Goal: Use online tool/utility: Use online tool/utility

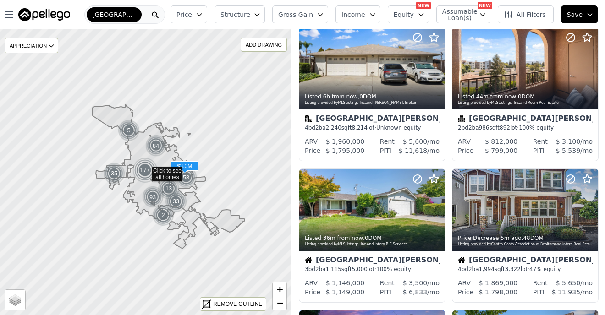
scroll to position [235, 0]
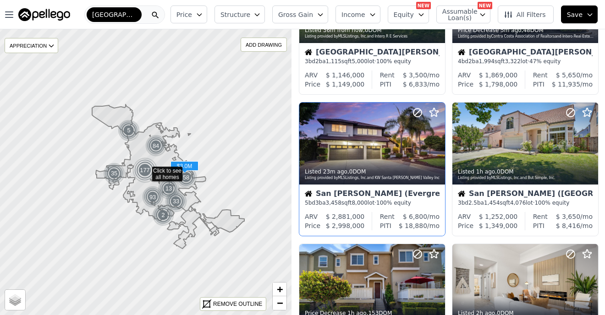
click at [391, 187] on div "San Jose (Evergreen) 5 bd 3 ba 3,458 sqft 8,000 lot · 100% equity" at bounding box center [372, 198] width 146 height 27
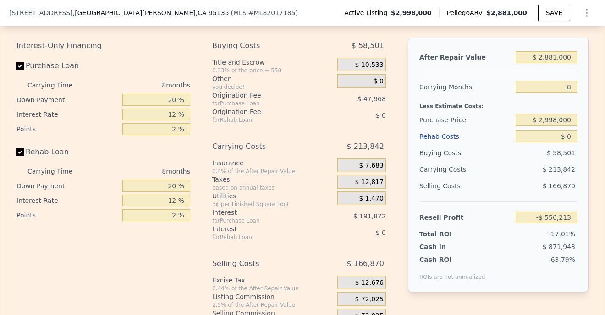
scroll to position [1518, 0]
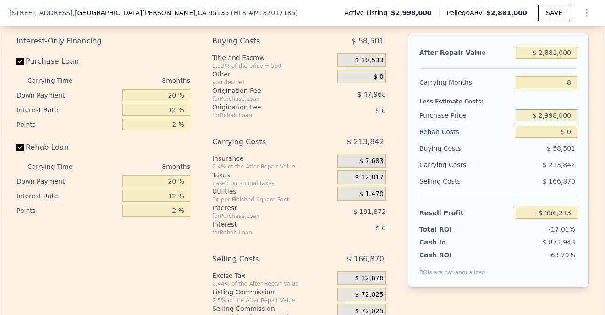
click at [553, 117] on input "$ 2,998,000" at bounding box center [545, 116] width 61 height 12
type input "$ 950,000"
type input "$ 1,662,446"
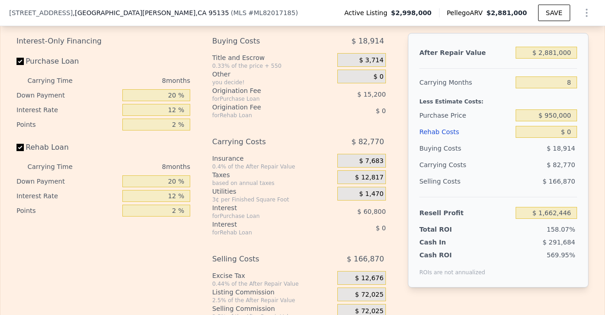
click at [517, 159] on div "$ 82,770" at bounding box center [528, 165] width 97 height 16
click at [568, 135] on input "$ 0" at bounding box center [545, 132] width 61 height 12
click at [568, 134] on input "$ 0" at bounding box center [545, 132] width 61 height 12
click at [549, 52] on input "$ 2,881,000" at bounding box center [545, 53] width 61 height 12
drag, startPoint x: 548, startPoint y: 52, endPoint x: 558, endPoint y: 54, distance: 10.2
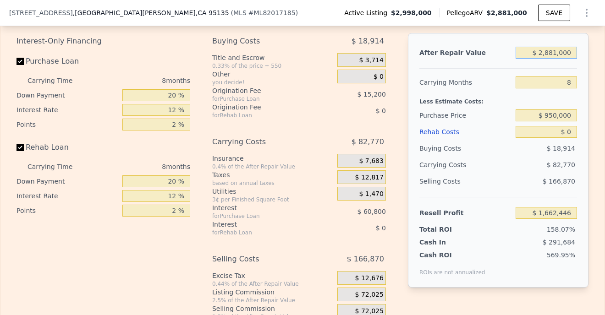
click at [558, 54] on input "$ 2,881,000" at bounding box center [545, 53] width 61 height 12
type input "$ 272,000"
type input "-$ 1,019,182"
type input "$ 2,725,000"
type input "$ 1,515,868"
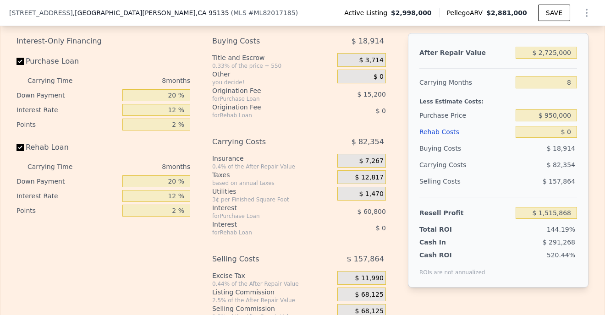
click at [501, 66] on div at bounding box center [498, 65] width 158 height 8
drag, startPoint x: 566, startPoint y: 83, endPoint x: 573, endPoint y: 82, distance: 6.9
click at [573, 82] on input "8" at bounding box center [545, 83] width 61 height 12
type input "10"
type input "$ 1,495,280"
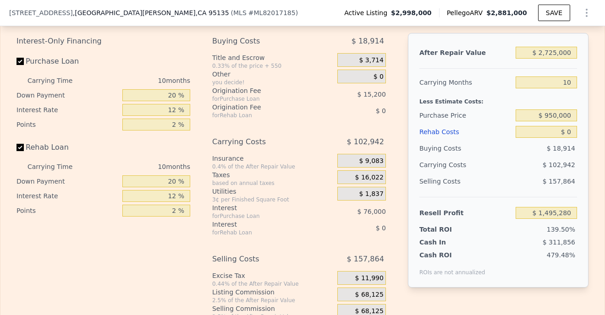
click at [515, 99] on div "Less Estimate Costs:" at bounding box center [498, 99] width 158 height 16
click at [570, 83] on input "10" at bounding box center [545, 83] width 61 height 12
type input "12"
type input "$ 1,474,691"
type input "12"
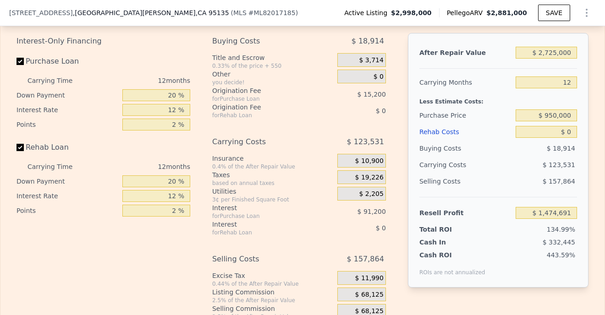
click at [535, 98] on div "Less Estimate Costs:" at bounding box center [498, 99] width 158 height 16
click at [549, 128] on input "$ 0" at bounding box center [545, 132] width 61 height 12
type input "$ 270"
type input "$ 1,474,393"
type input "$ 27,250"
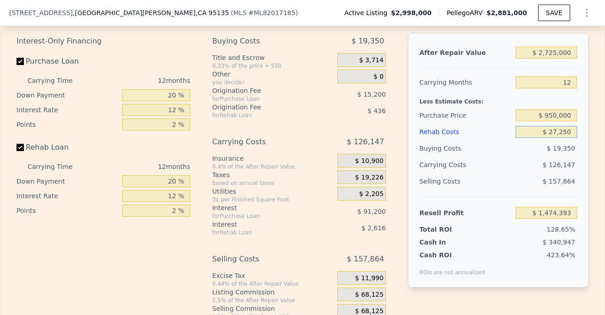
type input "$ 1,444,389"
type input "$ 272,500"
type input "$ 1,171,671"
type input "$ 2,725,000"
type input "-$ 1,555,509"
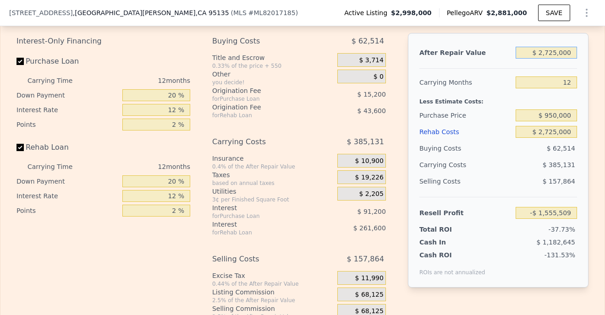
click at [545, 52] on input "$ 2,725,000" at bounding box center [545, 53] width 61 height 12
drag, startPoint x: 543, startPoint y: 54, endPoint x: 556, endPoint y: 53, distance: 13.3
click at [556, 53] on input "$ 2,725,000" at bounding box center [545, 53] width 61 height 12
type input "$ 2,000"
type input "-$ 4,110,419"
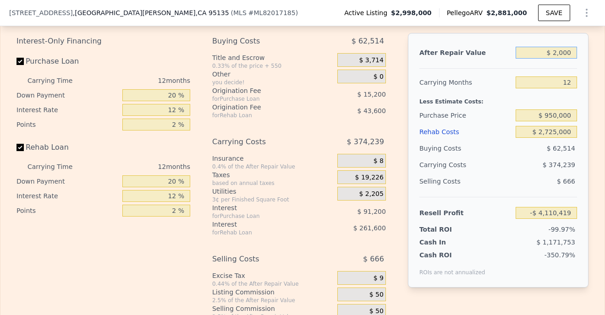
type input "$ 000"
type input "-$ 4,112,295"
type input "$ 35,000"
type input "-$ 4,109,480"
type input "$ 350,000"
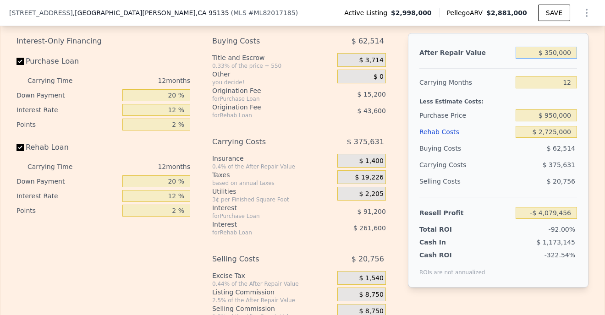
type input "-$ 3,783,901"
type input "$ 3,500,000"
type input "-$ 828,350"
click at [499, 79] on div "Carrying Months" at bounding box center [465, 82] width 93 height 16
drag, startPoint x: 541, startPoint y: 53, endPoint x: 548, endPoint y: 53, distance: 7.8
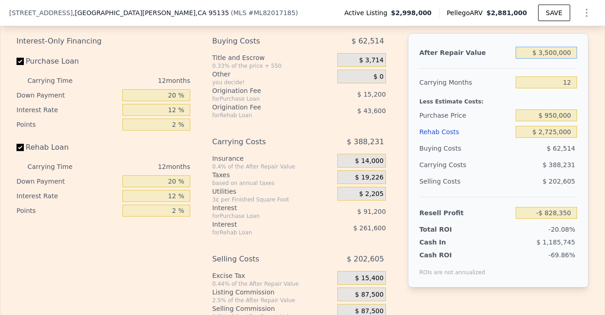
click at [548, 53] on input "$ 3,500,000" at bounding box center [545, 53] width 61 height 12
type input "$ 4,000,000"
type input "-$ 359,215"
click at [501, 77] on div "Carrying Months" at bounding box center [465, 82] width 93 height 16
drag, startPoint x: 175, startPoint y: 111, endPoint x: 164, endPoint y: 110, distance: 11.5
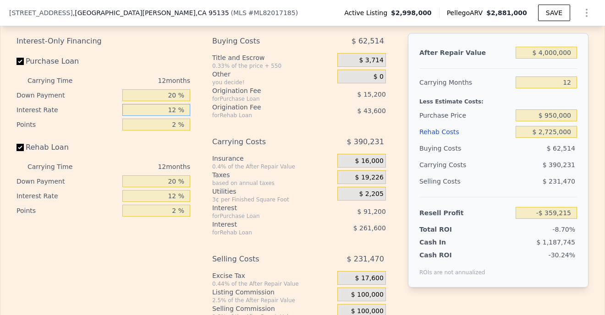
click at [164, 110] on input "12 %" at bounding box center [156, 110] width 68 height 12
type input "8 %"
click at [97, 126] on div "Points" at bounding box center [67, 124] width 102 height 15
type input "-$ 328,819"
click at [176, 110] on input "8 %" at bounding box center [156, 110] width 68 height 12
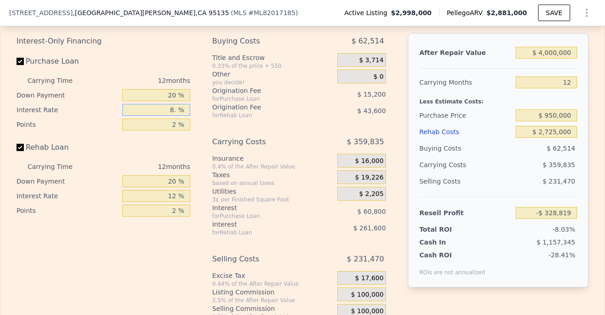
type input "8.5 %"
type input "-$ 332,611"
type input "8.5 %"
click at [91, 117] on div "Points" at bounding box center [67, 124] width 102 height 15
click at [175, 126] on input "2 %" at bounding box center [156, 125] width 68 height 12
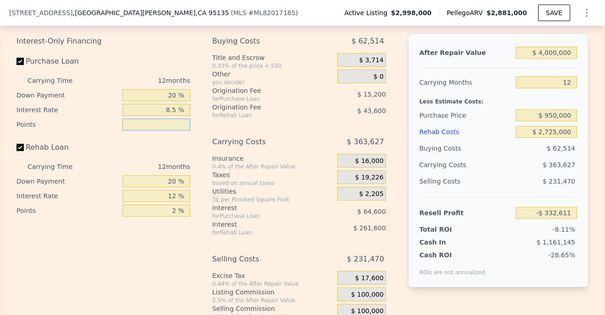
type input "1 %"
type input "-$ 325,011"
type input "1.5 %"
type input "-$ 328,811"
type input "1.5 %"
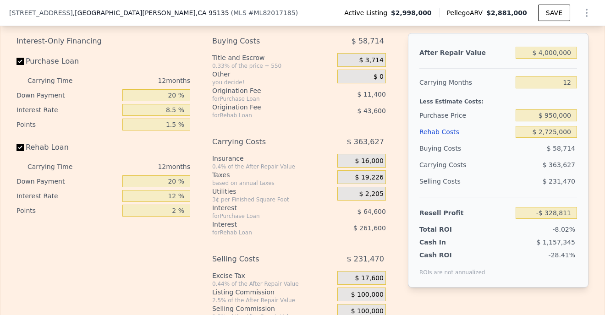
click at [104, 154] on label "Rehab Loan" at bounding box center [67, 147] width 102 height 16
click at [24, 151] on input "Rehab Loan" at bounding box center [19, 147] width 7 height 7
checkbox input "false"
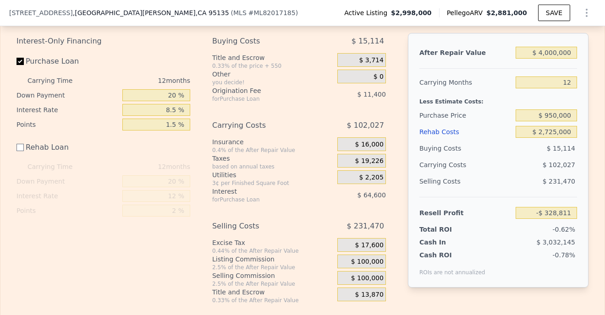
type input "-$ 23,611"
click at [113, 145] on label "Rehab Loan" at bounding box center [67, 147] width 102 height 16
click at [24, 145] on input "Rehab Loan" at bounding box center [19, 147] width 7 height 7
checkbox input "true"
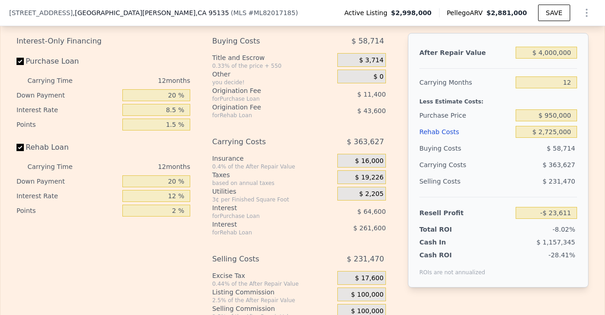
type input "-$ 328,811"
drag, startPoint x: 176, startPoint y: 197, endPoint x: 161, endPoint y: 197, distance: 15.1
click at [160, 197] on input "12 %" at bounding box center [156, 196] width 68 height 12
type input "8. %"
type input "-$ 241,607"
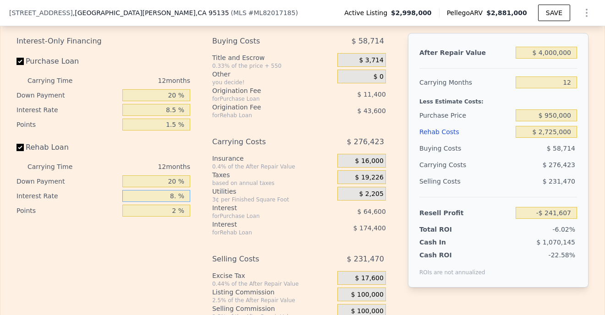
type input "8.5 %"
type input "-$ 252,515"
type input "8.5 %"
click at [175, 213] on input "2 %" at bounding box center [156, 211] width 68 height 12
type input "1 %"
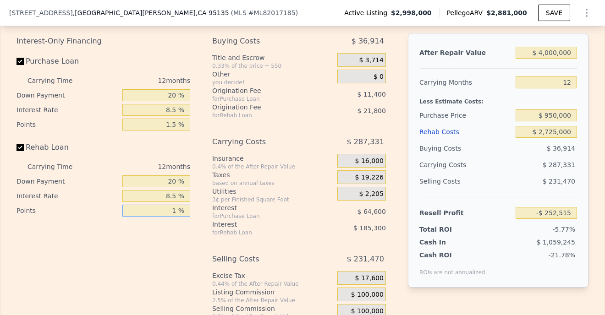
type input "-$ 230,715"
type input "1.5 %"
type input "-$ 241,615"
click at [125, 241] on div "Interest-Only Financing Purchase Loan Carrying Time 12 months Down Payment 20 %…" at bounding box center [106, 185] width 181 height 304
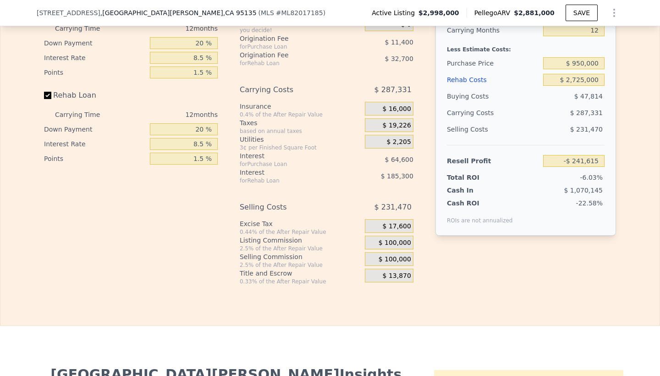
scroll to position [1570, 0]
click at [261, 241] on div "Listing Commission" at bounding box center [300, 239] width 121 height 9
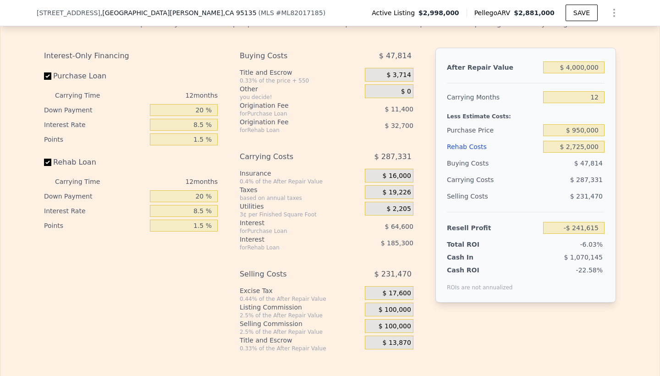
scroll to position [1480, 0]
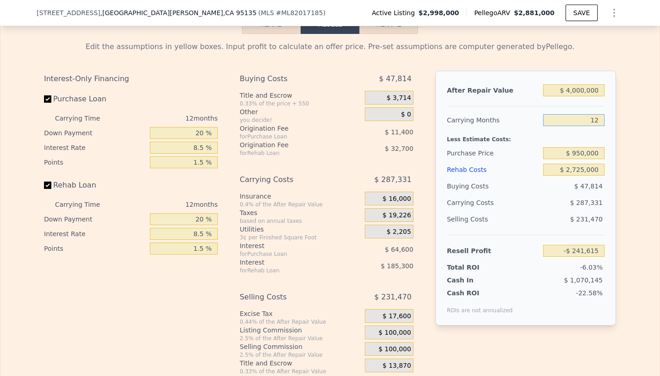
click at [595, 121] on input "12" at bounding box center [573, 120] width 61 height 12
type input "10"
type input "-$ 193,726"
click at [520, 150] on div "Purchase Price" at bounding box center [493, 153] width 93 height 16
click at [577, 92] on input "$ 4,000,000" at bounding box center [573, 90] width 61 height 12
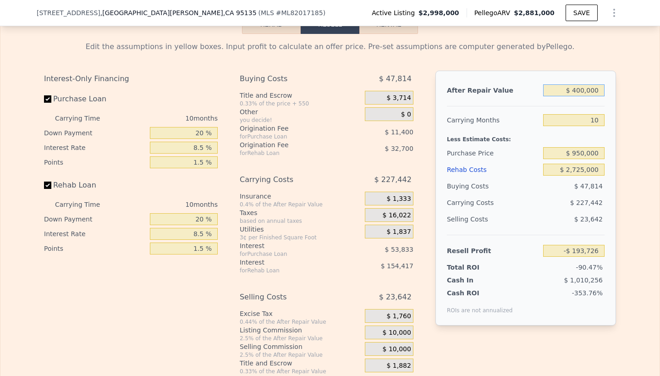
type input "$ 4,200,000"
type input "-$ 5,939"
click at [523, 175] on div "Rehab Costs" at bounding box center [493, 169] width 93 height 16
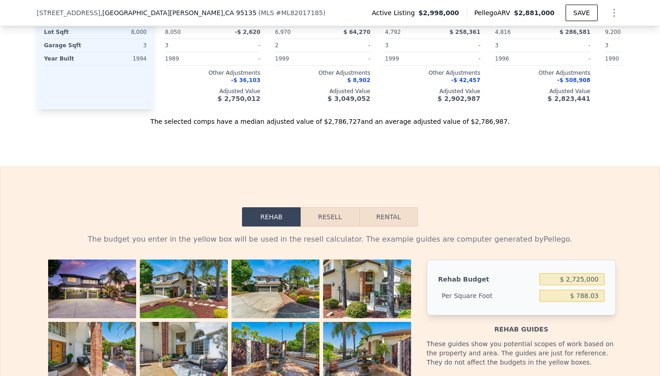
scroll to position [1274, 0]
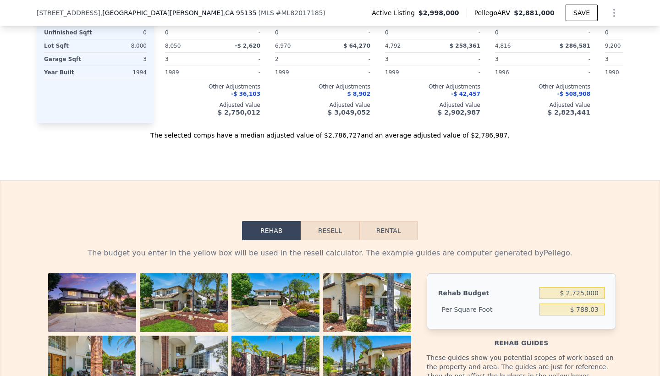
click at [342, 231] on button "Resell" at bounding box center [330, 230] width 58 height 19
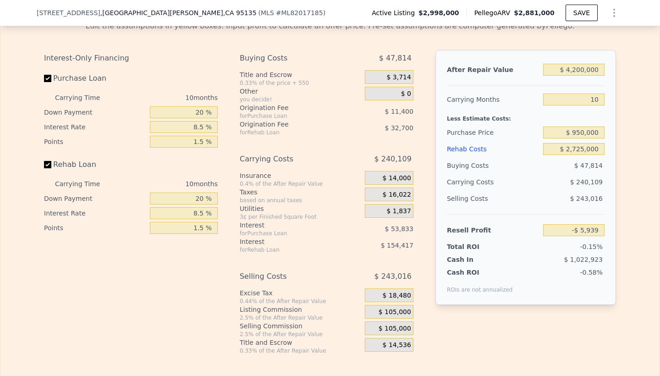
scroll to position [1509, 0]
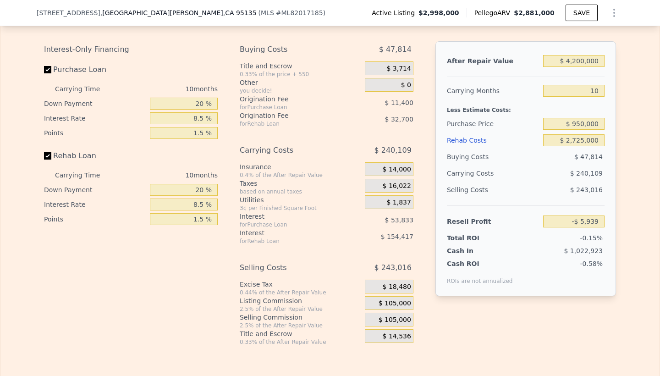
click at [395, 285] on span "$ 18,480" at bounding box center [397, 287] width 28 height 8
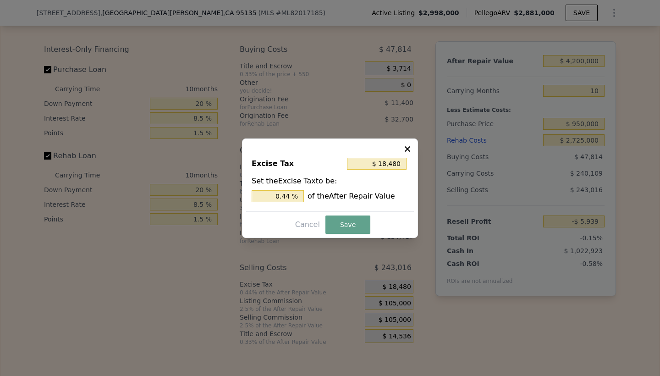
click at [395, 285] on div at bounding box center [330, 188] width 660 height 376
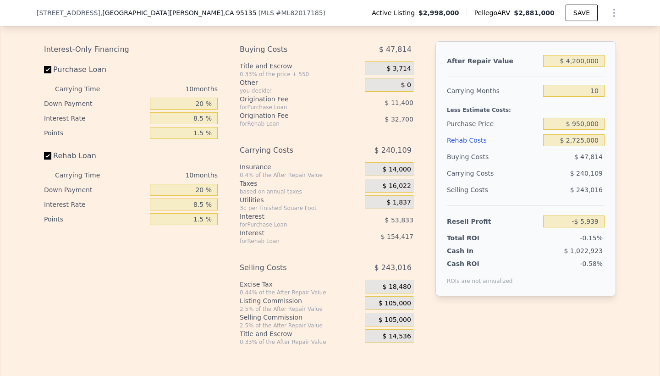
click at [395, 289] on span "$ 18,480" at bounding box center [397, 287] width 28 height 8
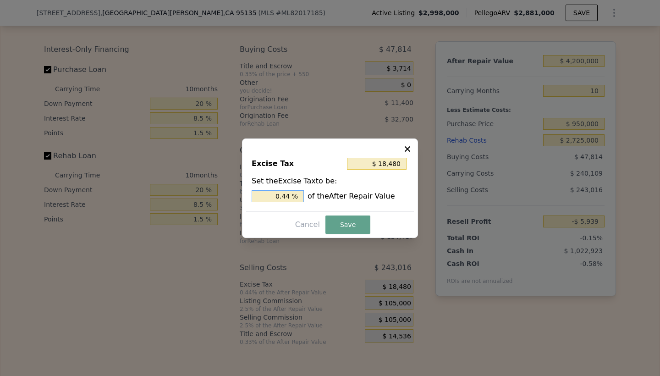
click at [289, 197] on input "0.44 %" at bounding box center [278, 196] width 52 height 12
type input "$ 16,800"
type input "0.4 %"
type input "$ 0"
type input "0 %"
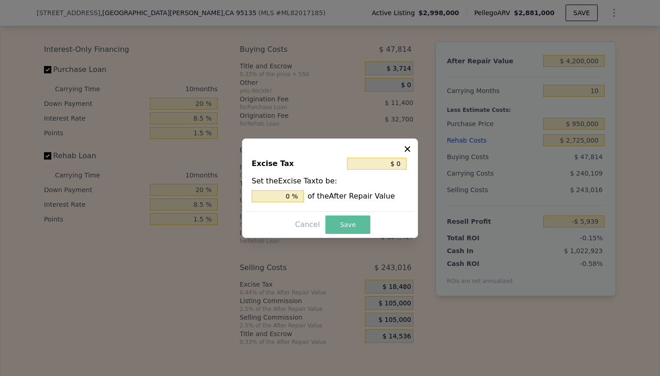
click at [344, 228] on button "Save" at bounding box center [347, 224] width 45 height 18
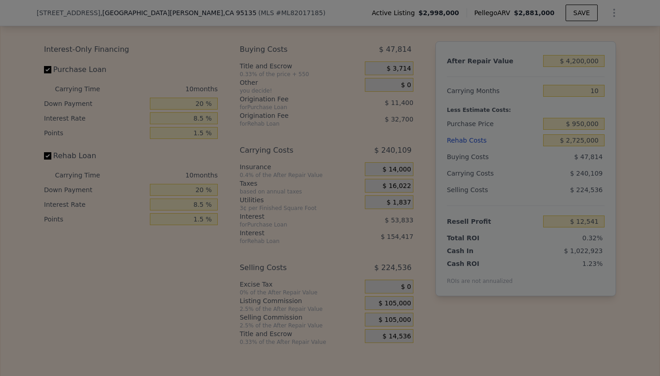
type input "$ 12,541"
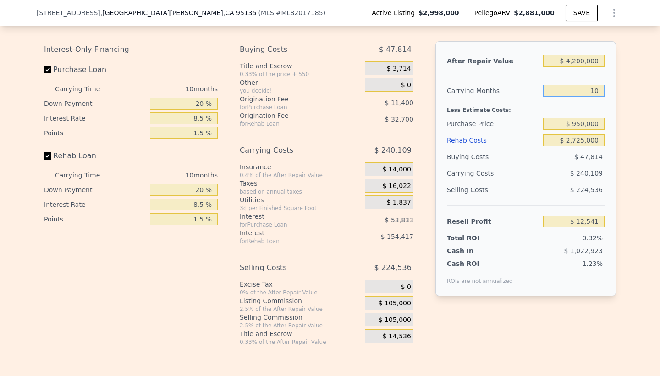
click at [600, 92] on input "10" at bounding box center [573, 91] width 61 height 12
type input "12"
type input "-$ 35,481"
type input "12"
click at [526, 114] on div "Less Estimate Costs:" at bounding box center [526, 107] width 158 height 16
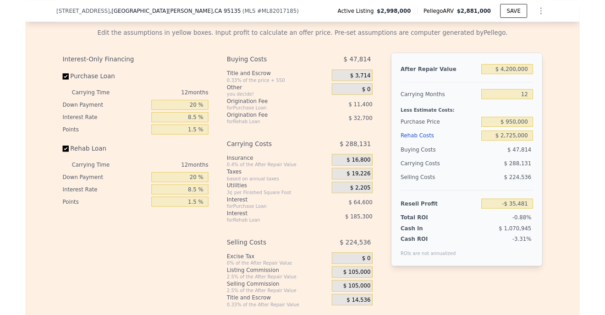
scroll to position [1489, 0]
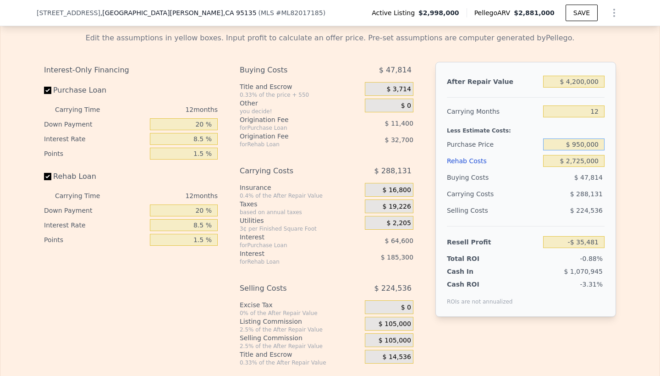
click at [580, 146] on input "$ 950,000" at bounding box center [573, 144] width 61 height 12
click at [514, 143] on div "Purchase Price" at bounding box center [493, 144] width 93 height 16
click at [515, 184] on div "Buying Costs" at bounding box center [493, 177] width 93 height 16
click at [583, 162] on input "$ 2,725,000" at bounding box center [573, 161] width 61 height 12
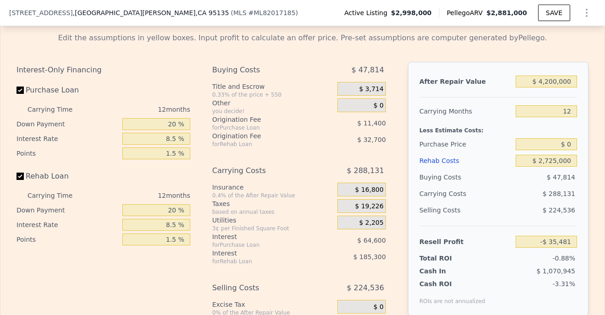
click at [496, 131] on div "Less Estimate Costs:" at bounding box center [498, 128] width 158 height 16
click at [284, 195] on div "0.4% of the After Repair Value" at bounding box center [272, 195] width 121 height 7
click at [149, 210] on input "20 %" at bounding box center [156, 210] width 68 height 12
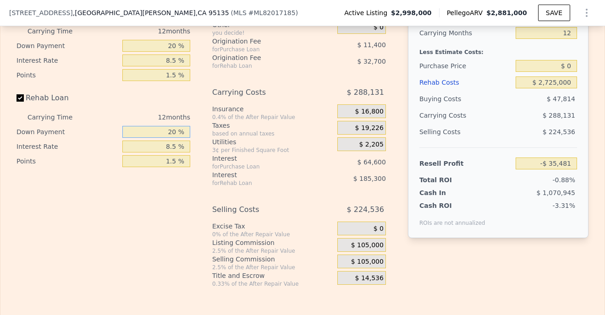
scroll to position [1528, 0]
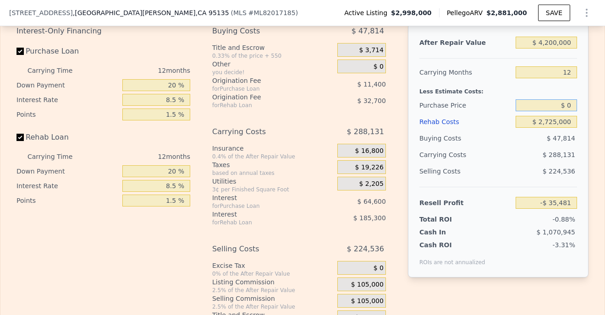
click at [561, 106] on input "$ 0" at bounding box center [545, 105] width 61 height 12
click at [518, 139] on div "$ 47,814" at bounding box center [546, 138] width 62 height 16
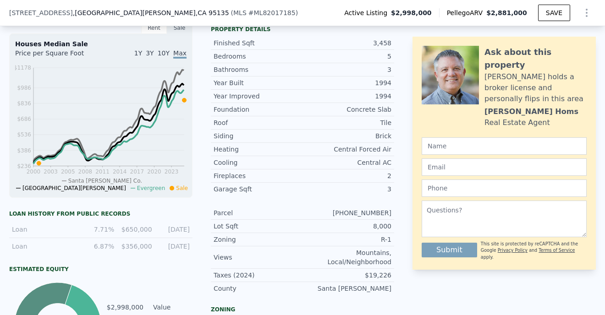
scroll to position [41, 0]
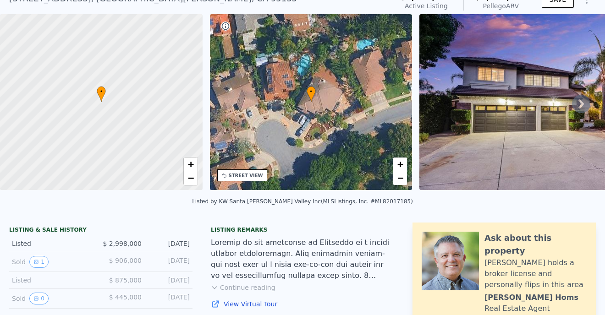
type input "$ 950,000"
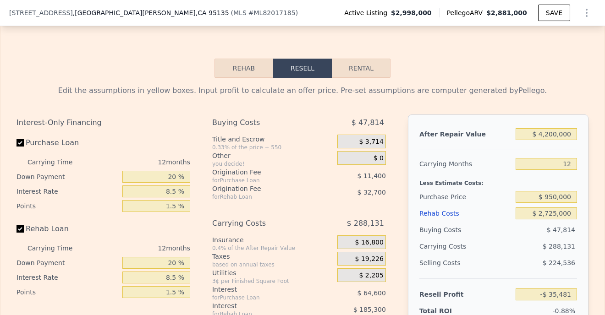
scroll to position [1508, 0]
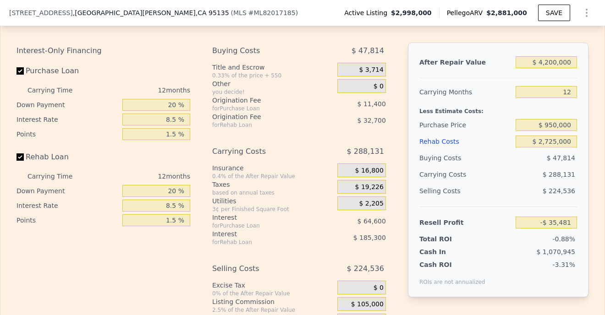
click at [341, 111] on div "$ 11,400" at bounding box center [352, 104] width 68 height 16
click at [471, 143] on div "Rehab Costs" at bounding box center [465, 141] width 93 height 16
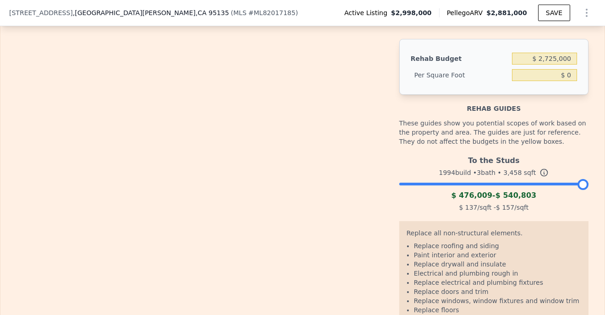
type input "$ 788.03"
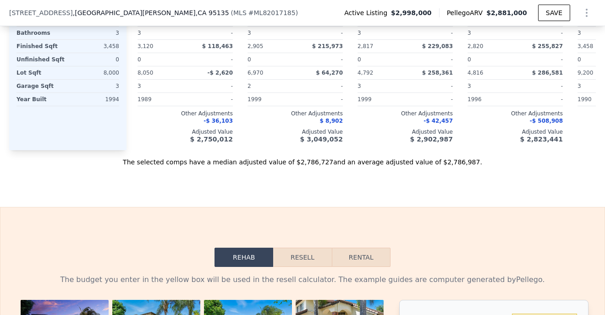
scroll to position [1255, 0]
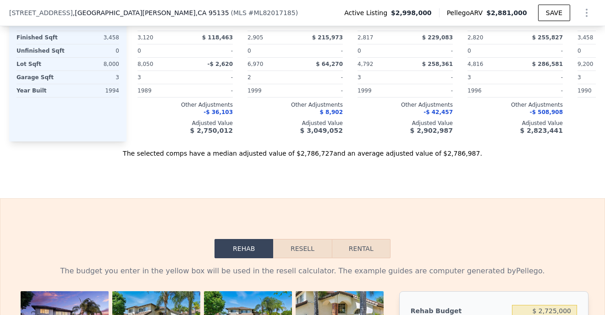
click at [303, 249] on button "Resell" at bounding box center [302, 248] width 58 height 19
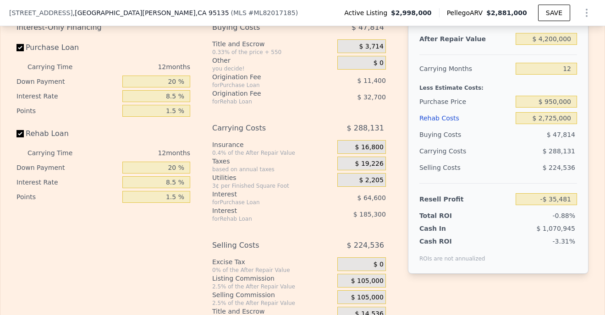
scroll to position [1490, 0]
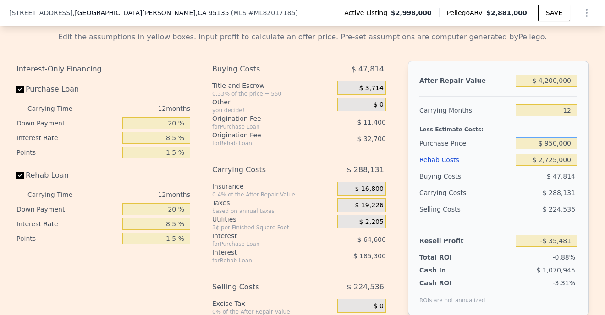
click at [554, 144] on input "$ 950,000" at bounding box center [545, 143] width 61 height 12
type input "$ 0"
click at [492, 189] on div "$ 288,131" at bounding box center [528, 193] width 97 height 16
click at [571, 143] on input "$ 0" at bounding box center [545, 143] width 61 height 12
type input "$ 225,000"
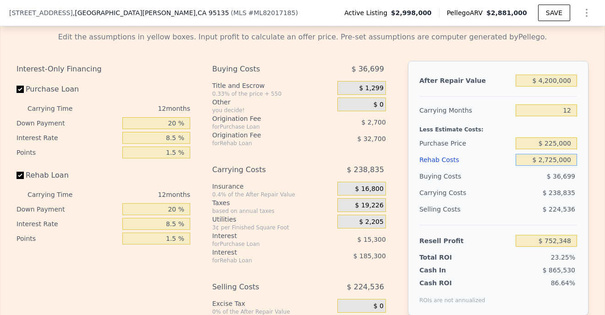
type input "$ 749,930"
click at [548, 161] on input "$ 2,725,000" at bounding box center [545, 160] width 61 height 12
drag, startPoint x: 547, startPoint y: 161, endPoint x: 557, endPoint y: 161, distance: 9.6
click at [557, 161] on input "$ 2,725,000" at bounding box center [545, 160] width 61 height 12
type input "$ 25,000"
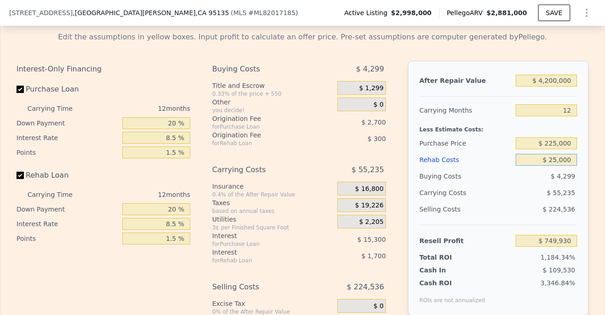
type input "$ 3,665,930"
type input "$ 250,000"
type input "$ 3,422,930"
type input "$ 2,500,000"
type input "$ 992,930"
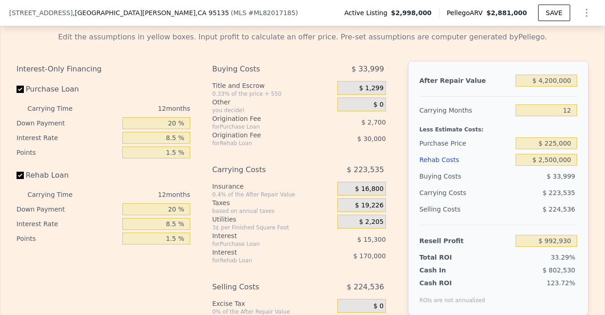
click at [474, 221] on div "Selling Costs $ 224,536" at bounding box center [498, 213] width 158 height 24
click at [550, 143] on input "$ 225,000" at bounding box center [545, 143] width 61 height 12
type input "$ 11,025,000"
click at [486, 182] on div "Buying Costs" at bounding box center [465, 176] width 93 height 16
type input "-$ 10,707,034"
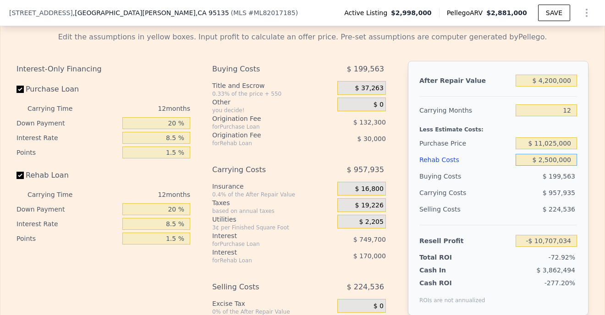
drag, startPoint x: 542, startPoint y: 161, endPoint x: 554, endPoint y: 159, distance: 12.1
click at [554, 159] on input "$ 2,500,000" at bounding box center [545, 160] width 61 height 12
type input "$ 10,000"
type input "-$ 8,017,834"
type input "$ 1,450,000"
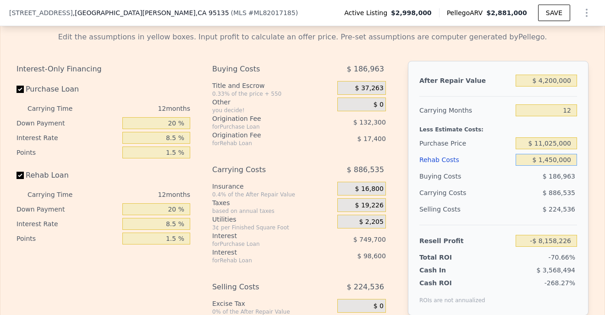
type input "-$ 9,573,034"
click at [484, 198] on div "$ 886,535" at bounding box center [528, 193] width 97 height 16
click at [457, 152] on div "Rehab Costs" at bounding box center [465, 160] width 93 height 16
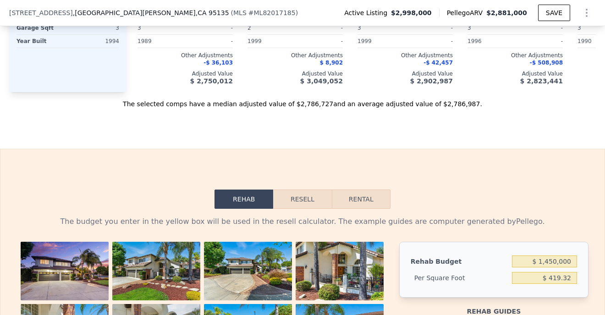
scroll to position [1307, 0]
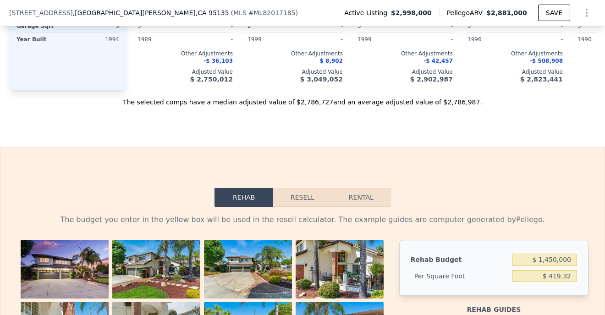
click at [303, 197] on button "Resell" at bounding box center [302, 197] width 58 height 19
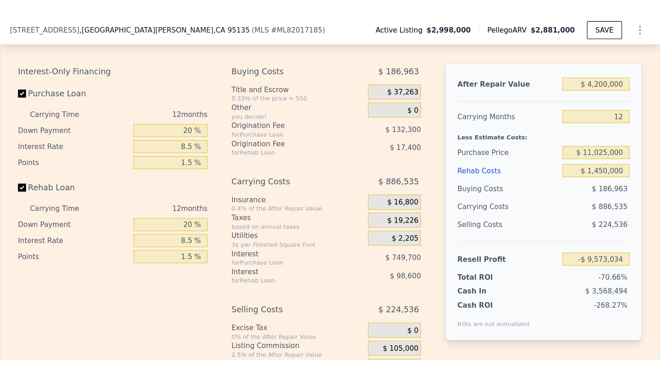
scroll to position [1510, 0]
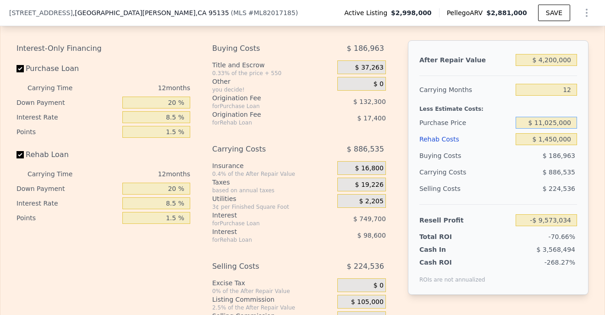
click at [554, 123] on input "$ 11,025,000" at bounding box center [545, 123] width 61 height 12
type input "$ 11,075,000"
click at [485, 172] on div "$ 889,931" at bounding box center [528, 172] width 97 height 16
type input "-$ 9,627,197"
click at [543, 122] on input "$ 11,075,000" at bounding box center [545, 123] width 61 height 12
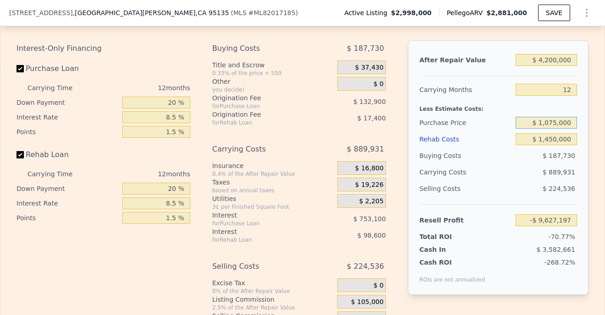
type input "$ 1,075,000"
click at [501, 164] on div "$ 889,931" at bounding box center [528, 172] width 97 height 16
type input "$ 1,206,095"
click at [550, 60] on input "$ 4,200,000" at bounding box center [545, 60] width 61 height 12
type input "$ 400,000"
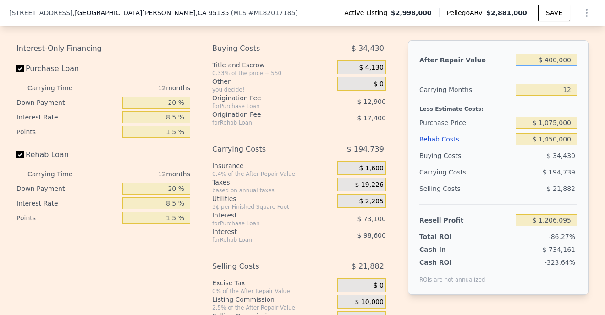
type input "-$ 2,376,051"
type input "$ 4,000,000"
type input "$ 1,017,561"
click at [498, 92] on div "Carrying Months" at bounding box center [465, 90] width 93 height 16
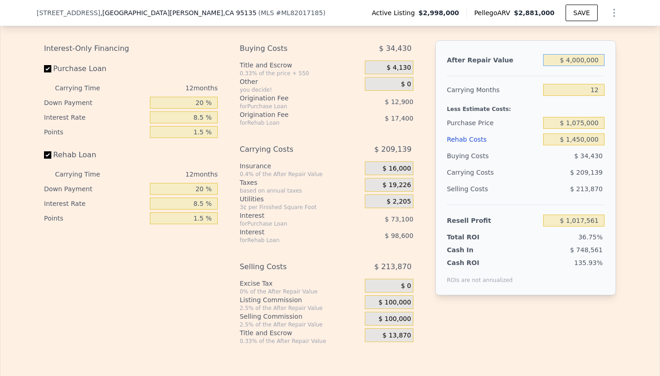
drag, startPoint x: 569, startPoint y: 62, endPoint x: 578, endPoint y: 61, distance: 9.2
click at [578, 61] on input "$ 4,000,000" at bounding box center [573, 60] width 61 height 12
type input "$ 3,500,000"
type input "$ 546,226"
click at [510, 134] on div "Rehab Costs" at bounding box center [493, 139] width 93 height 16
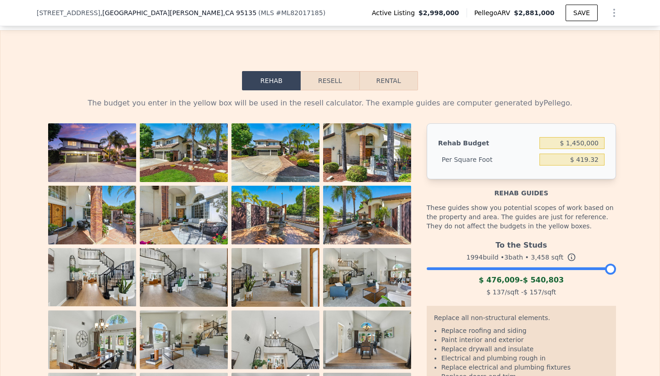
scroll to position [1424, 0]
click at [328, 75] on button "Resell" at bounding box center [330, 80] width 58 height 19
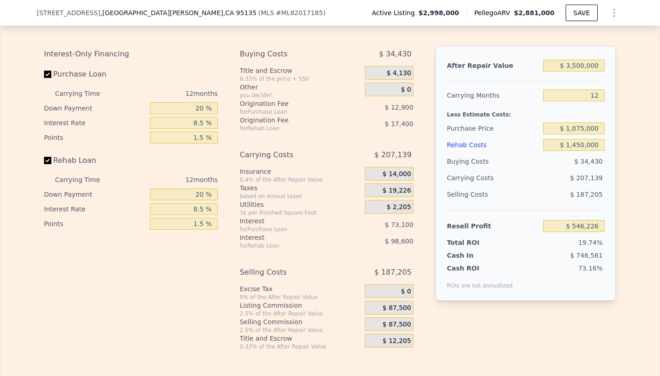
scroll to position [1502, 0]
